Goal: Register for event/course

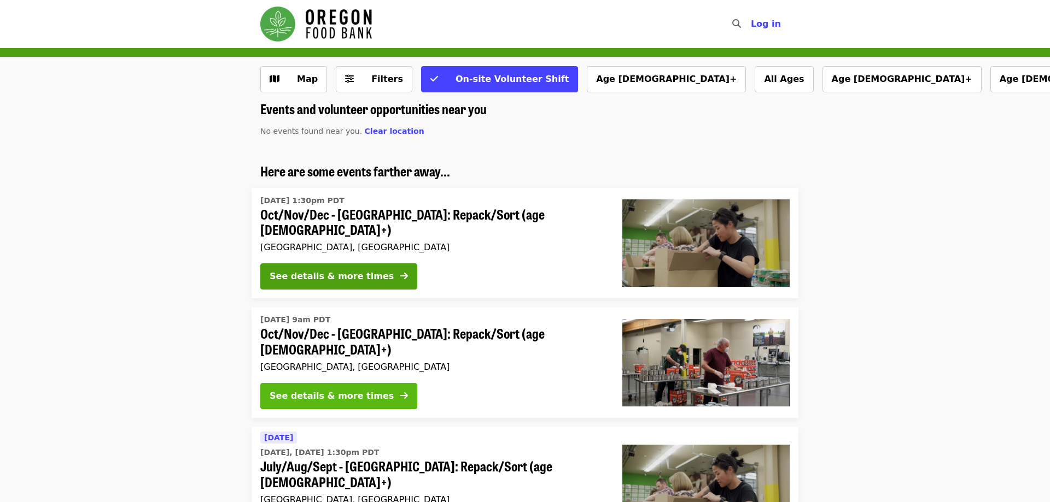
click at [366, 392] on button "See details & more times" at bounding box center [338, 396] width 157 height 26
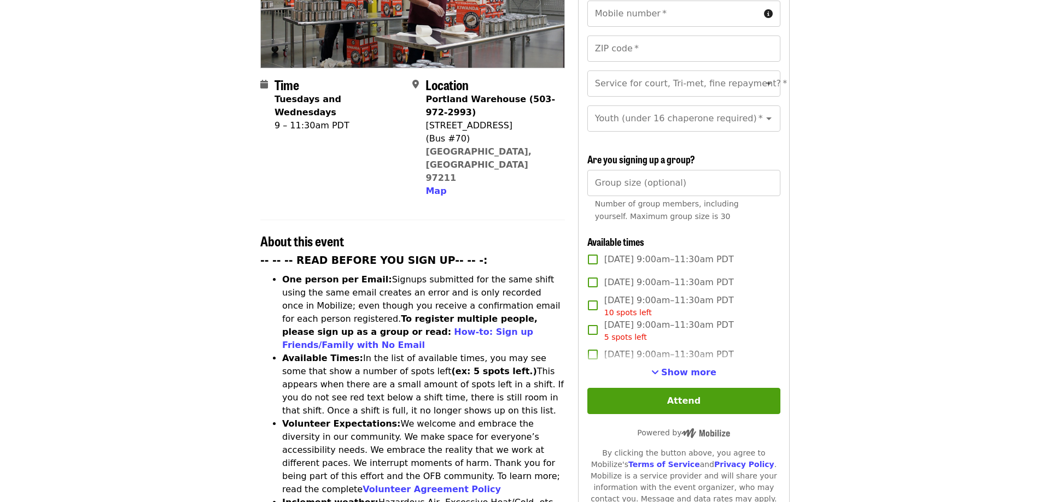
scroll to position [279, 0]
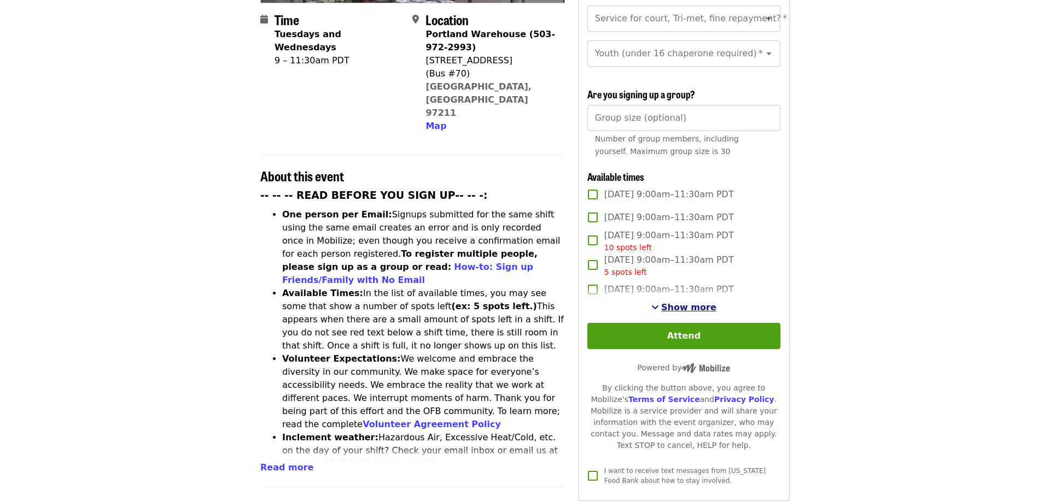
click at [694, 302] on span "Show more" at bounding box center [688, 307] width 55 height 10
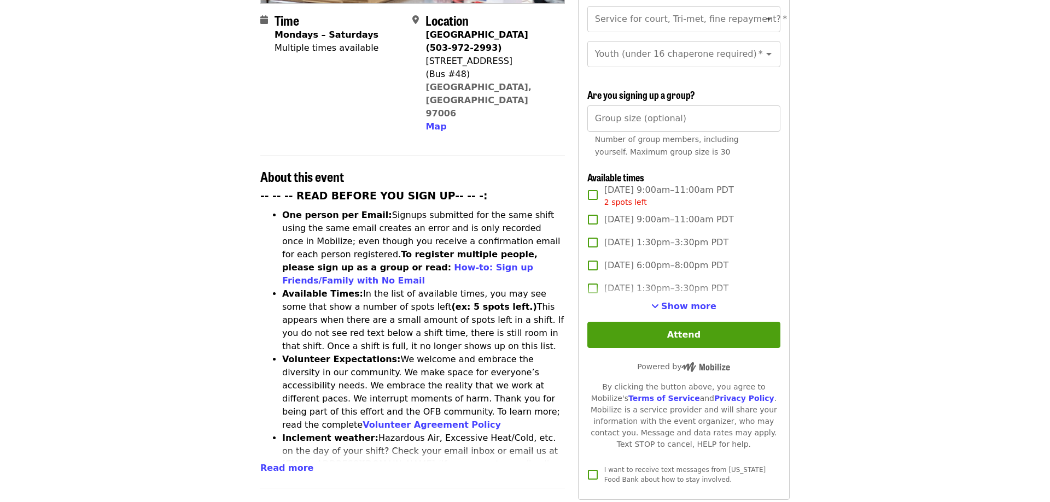
scroll to position [279, 0]
click at [687, 301] on span "Show more" at bounding box center [688, 306] width 55 height 10
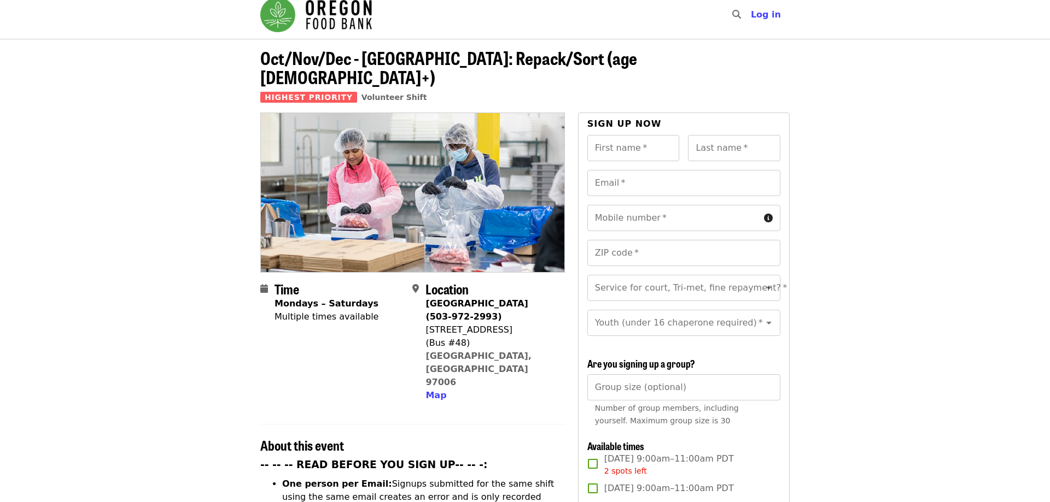
scroll to position [0, 0]
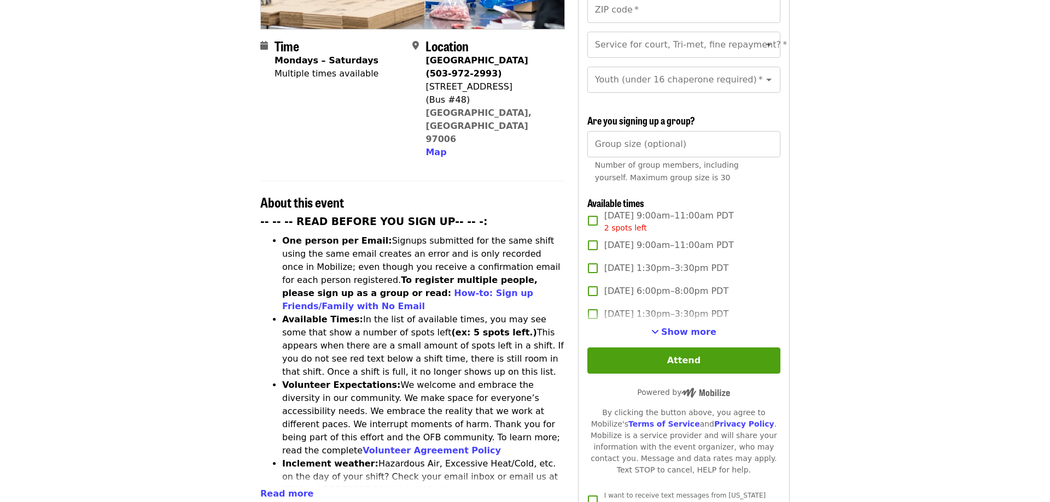
scroll to position [279, 0]
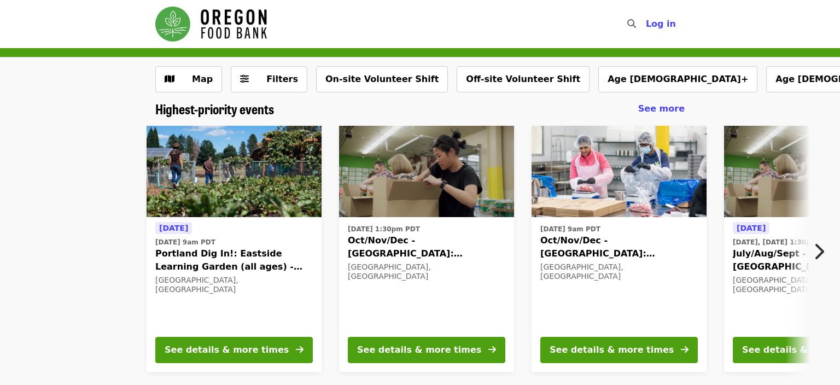
click at [430, 243] on span "Oct/Nov/Dec - [GEOGRAPHIC_DATA]: Repack/Sort (age [DEMOGRAPHIC_DATA]+)" at bounding box center [426, 247] width 157 height 26
